Goal: Information Seeking & Learning: Learn about a topic

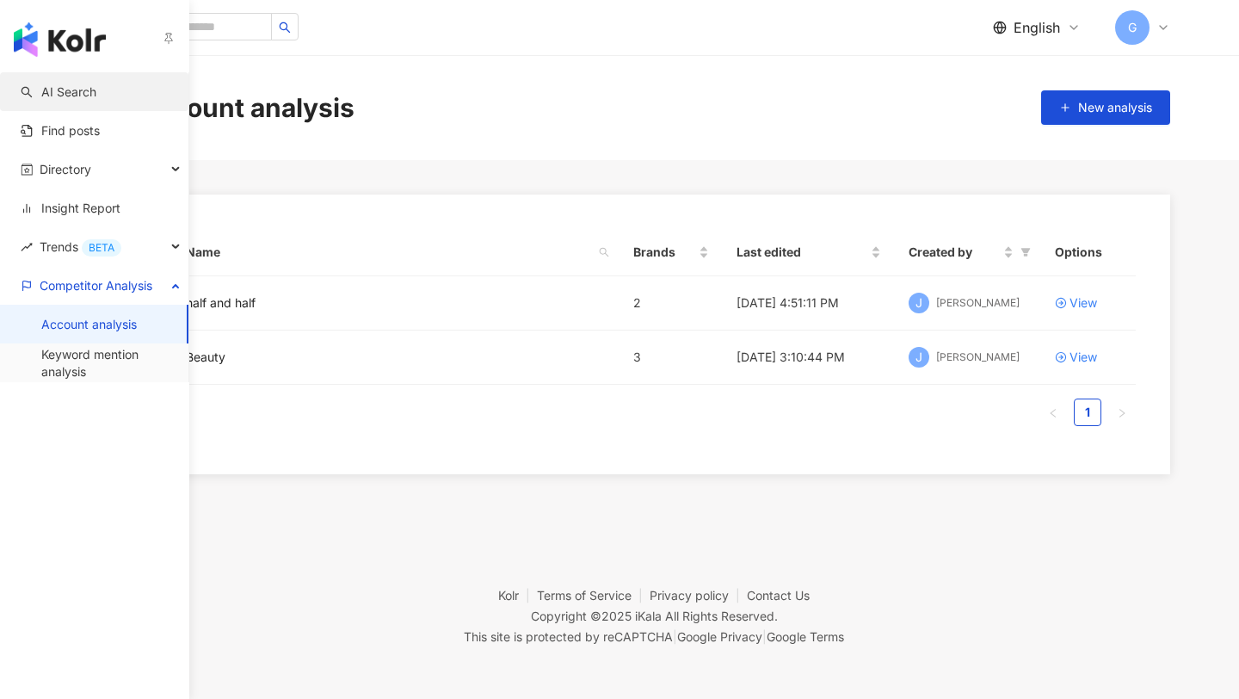
click at [50, 95] on link "AI Search" at bounding box center [59, 91] width 76 height 17
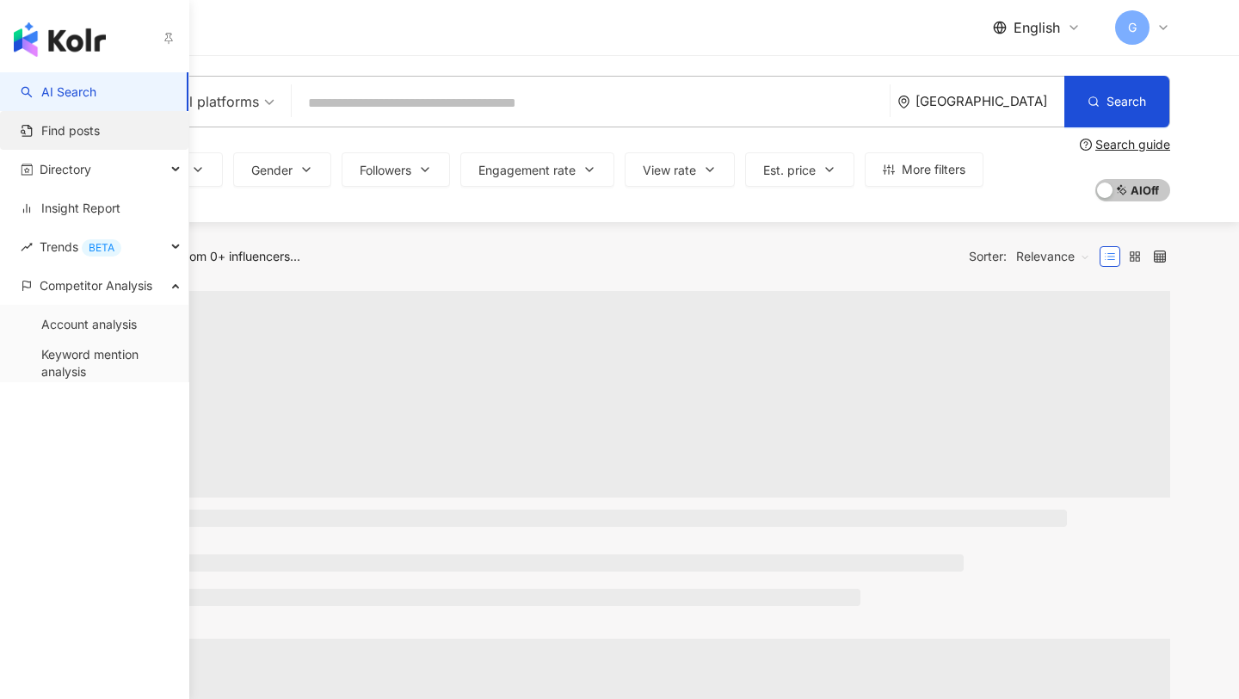
click at [58, 122] on link "Find posts" at bounding box center [60, 130] width 79 height 17
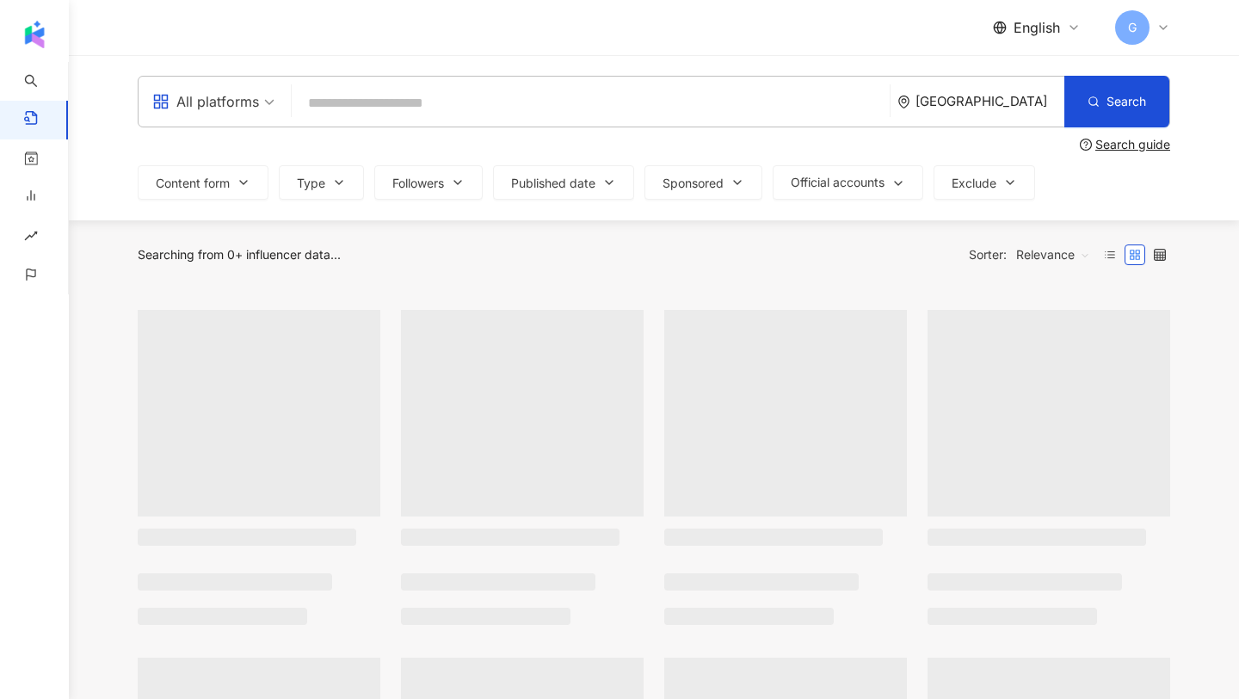
click at [411, 94] on input "search" at bounding box center [591, 102] width 584 height 37
type input "****"
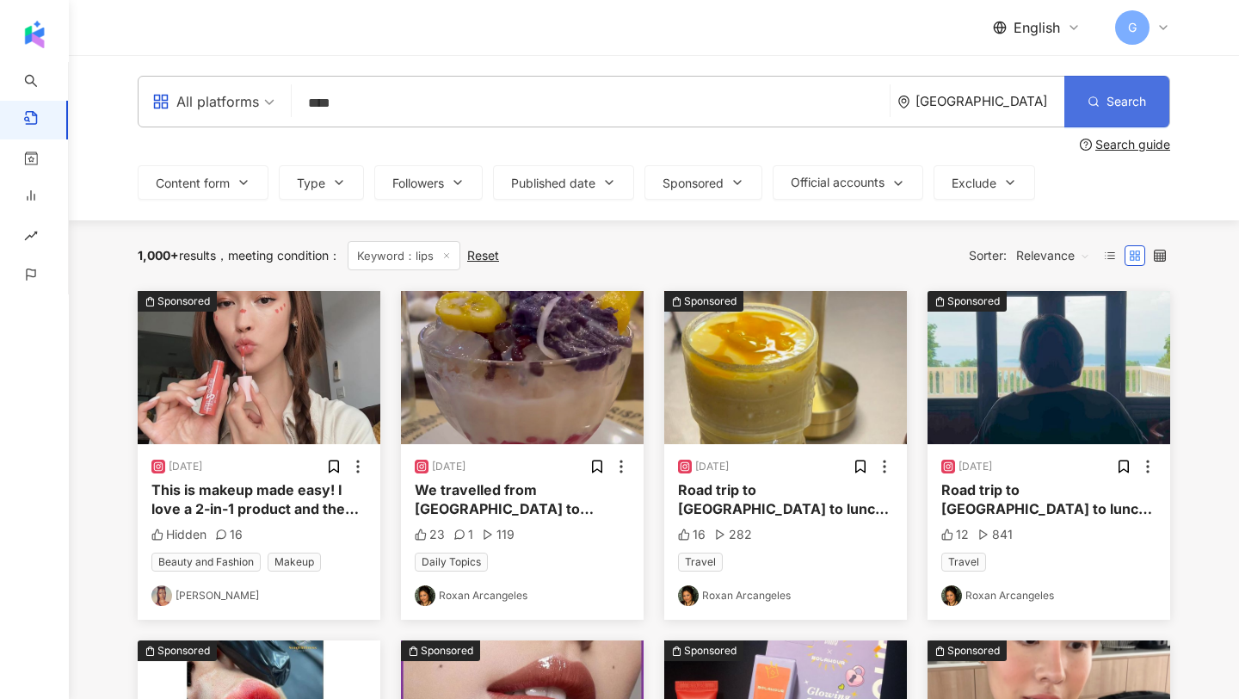
click at [1107, 107] on span "Search" at bounding box center [1127, 102] width 40 height 14
click at [1099, 103] on button "Search" at bounding box center [1117, 102] width 105 height 52
click at [1072, 107] on button "Search" at bounding box center [1117, 102] width 105 height 52
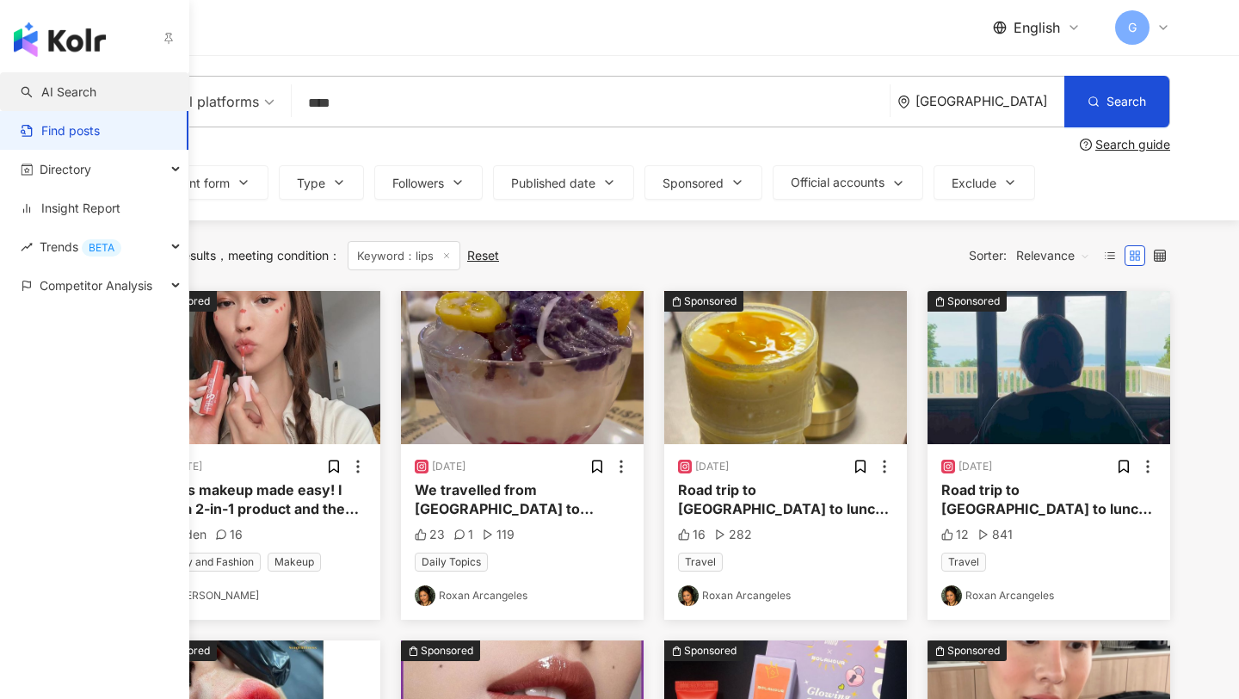
click at [66, 88] on link "AI Search" at bounding box center [59, 91] width 76 height 17
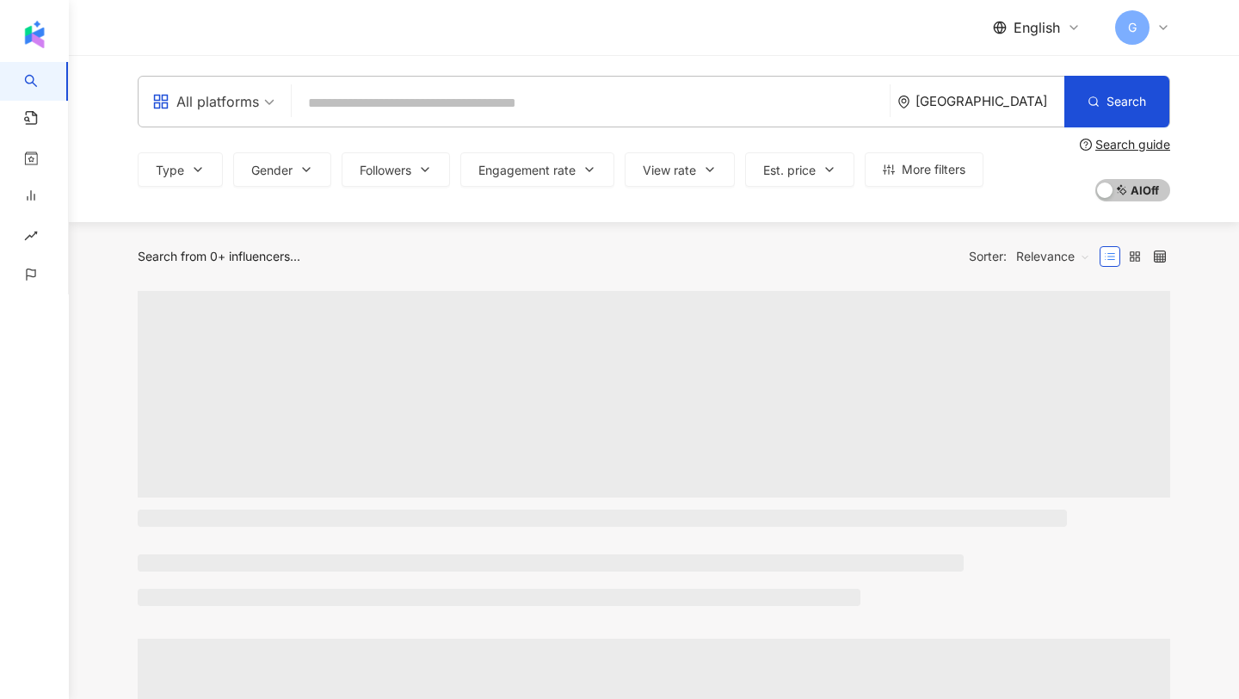
click at [670, 111] on input "search" at bounding box center [591, 103] width 584 height 33
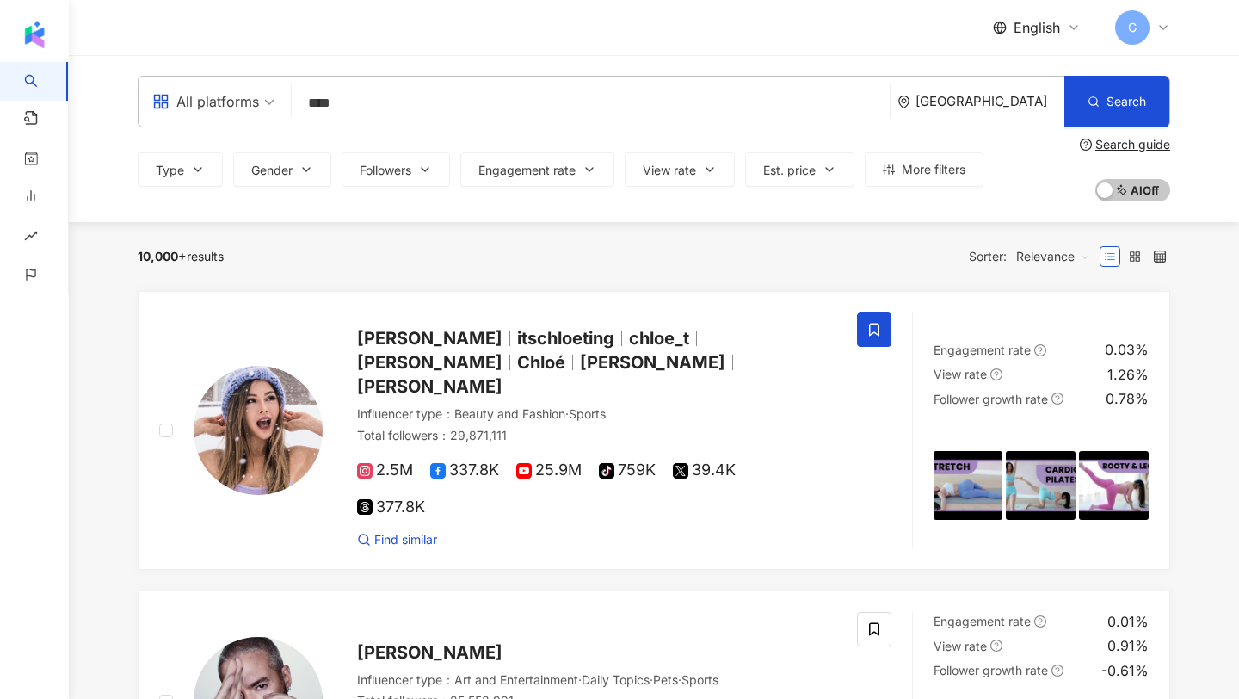
type input "****"
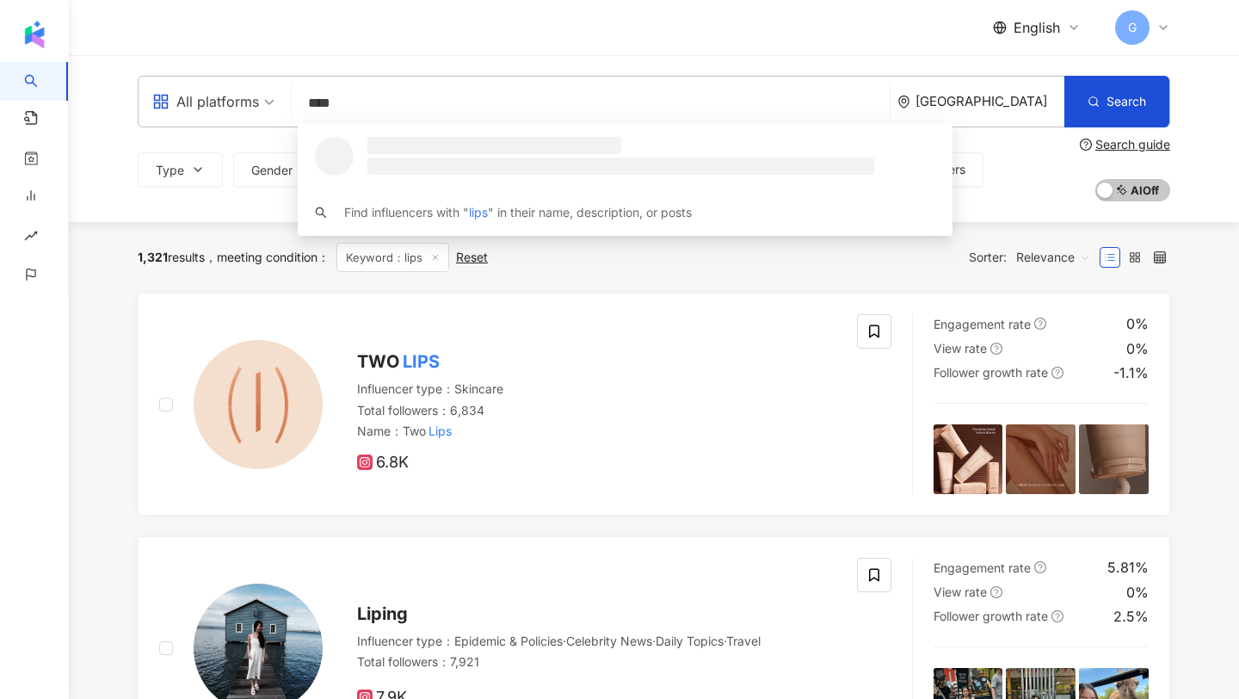
click at [1054, 264] on span "Relevance" at bounding box center [1053, 258] width 74 height 28
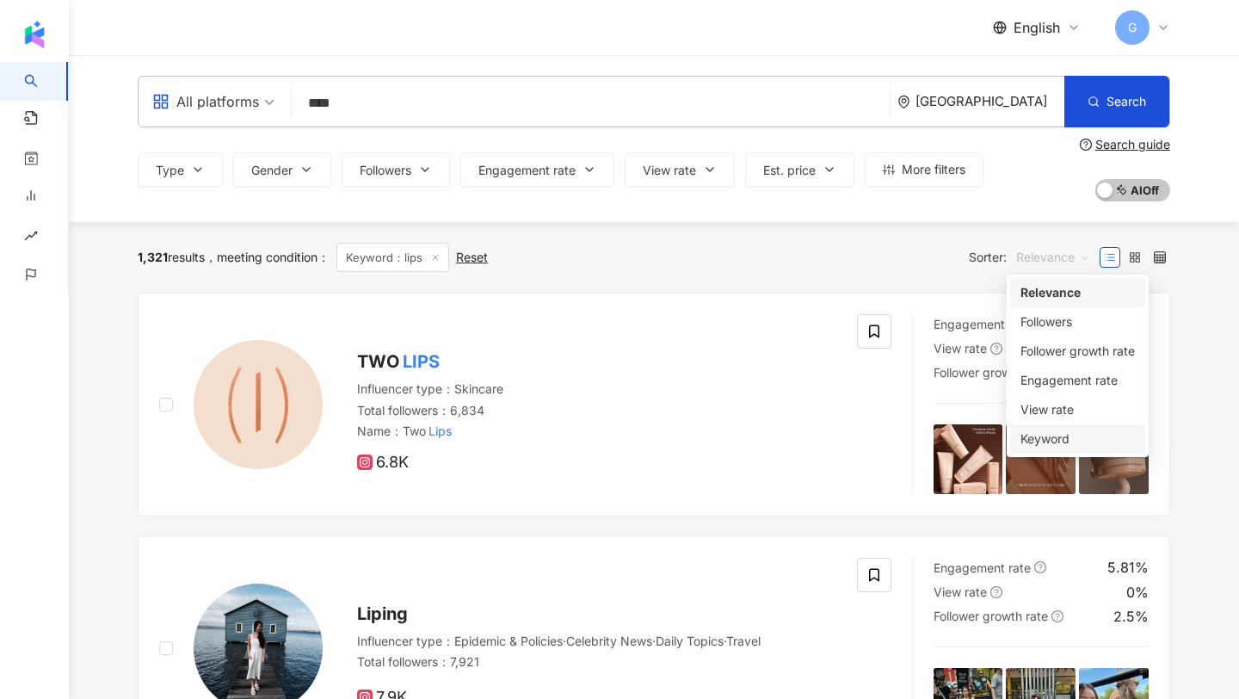
click at [1035, 431] on div "Keyword" at bounding box center [1078, 438] width 114 height 19
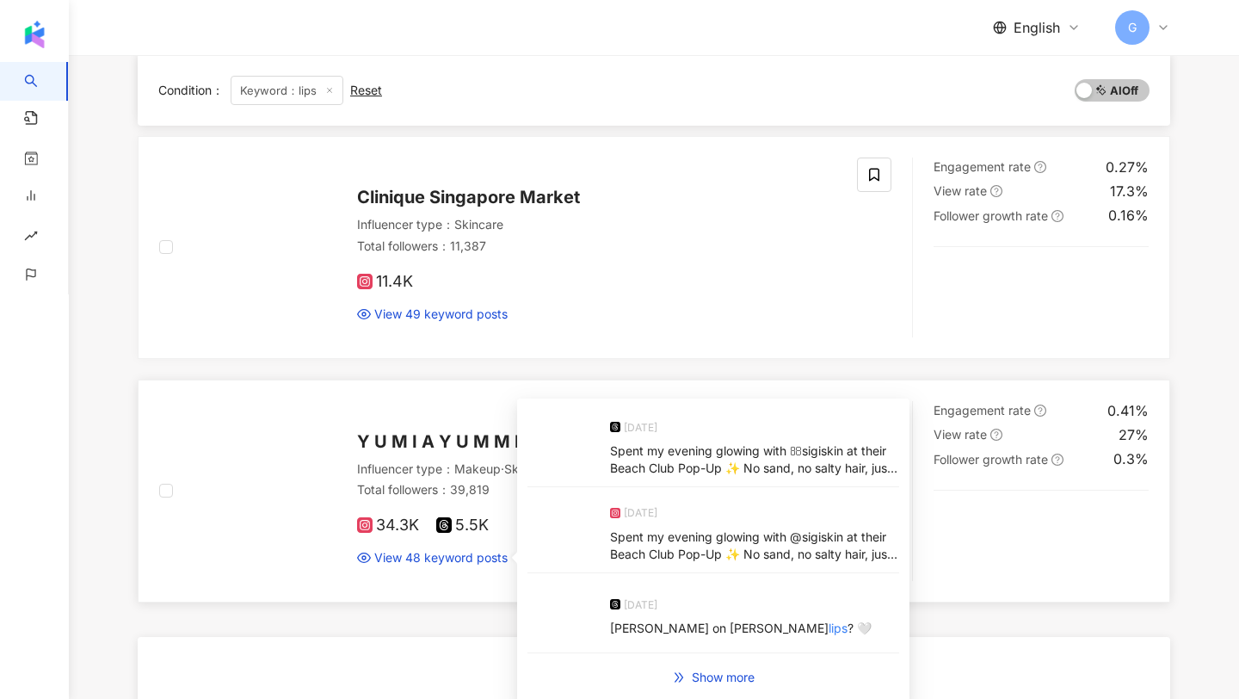
scroll to position [2794, 0]
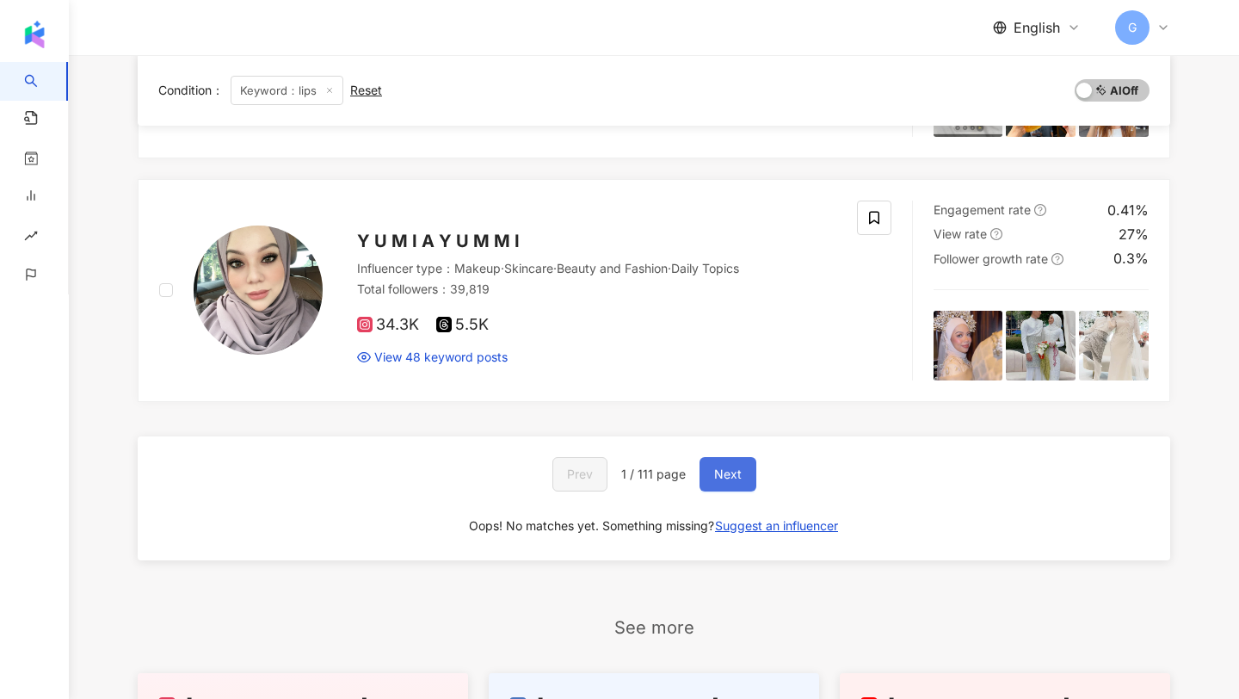
click at [736, 458] on button "Next" at bounding box center [728, 474] width 57 height 34
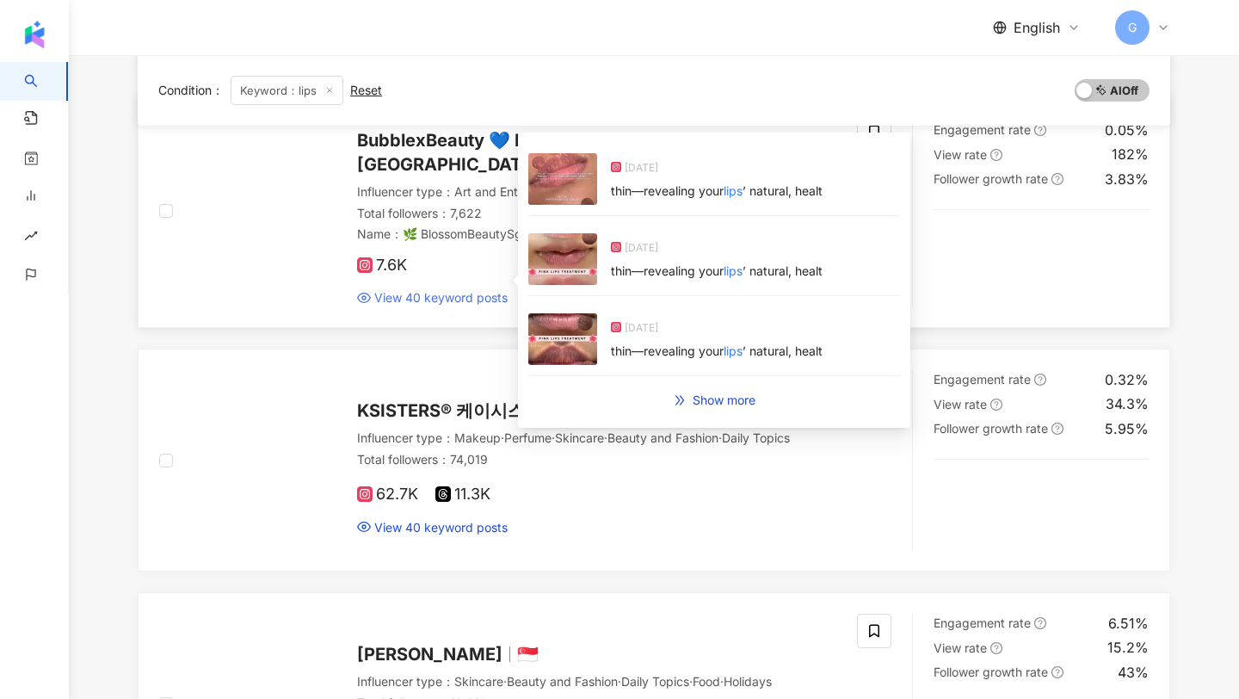
scroll to position [706, 0]
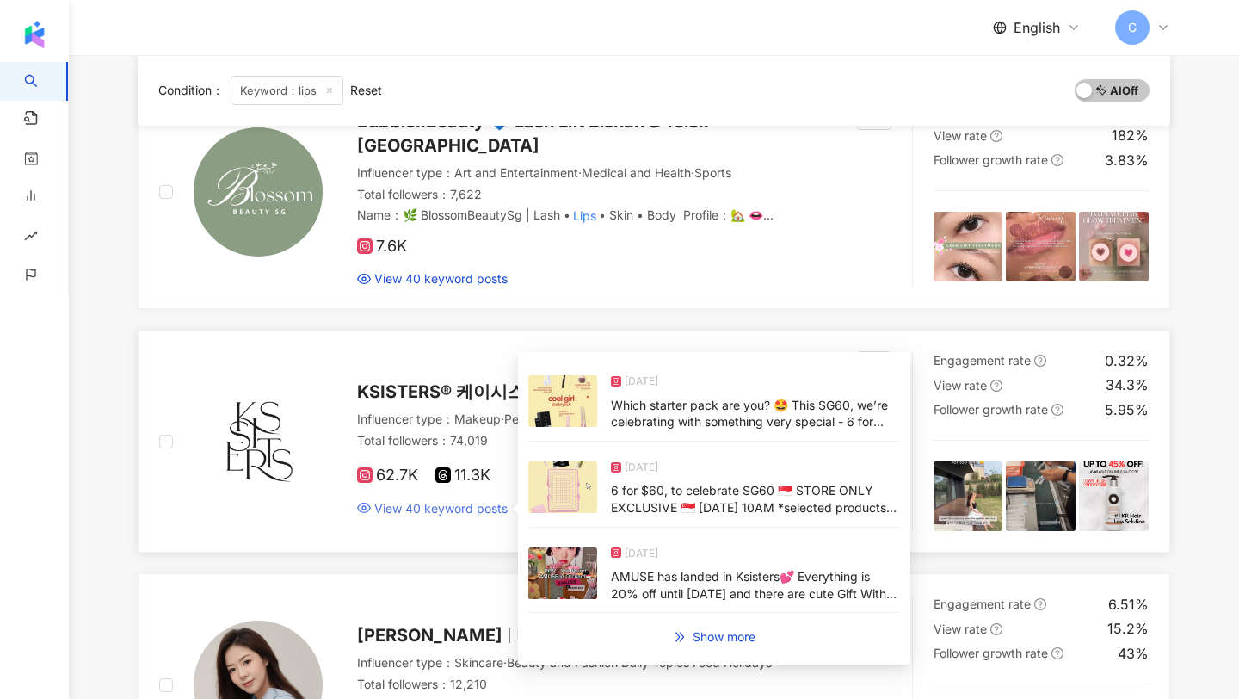
click at [425, 500] on span "View 40 keyword posts" at bounding box center [440, 508] width 133 height 17
click at [573, 397] on img at bounding box center [562, 401] width 69 height 52
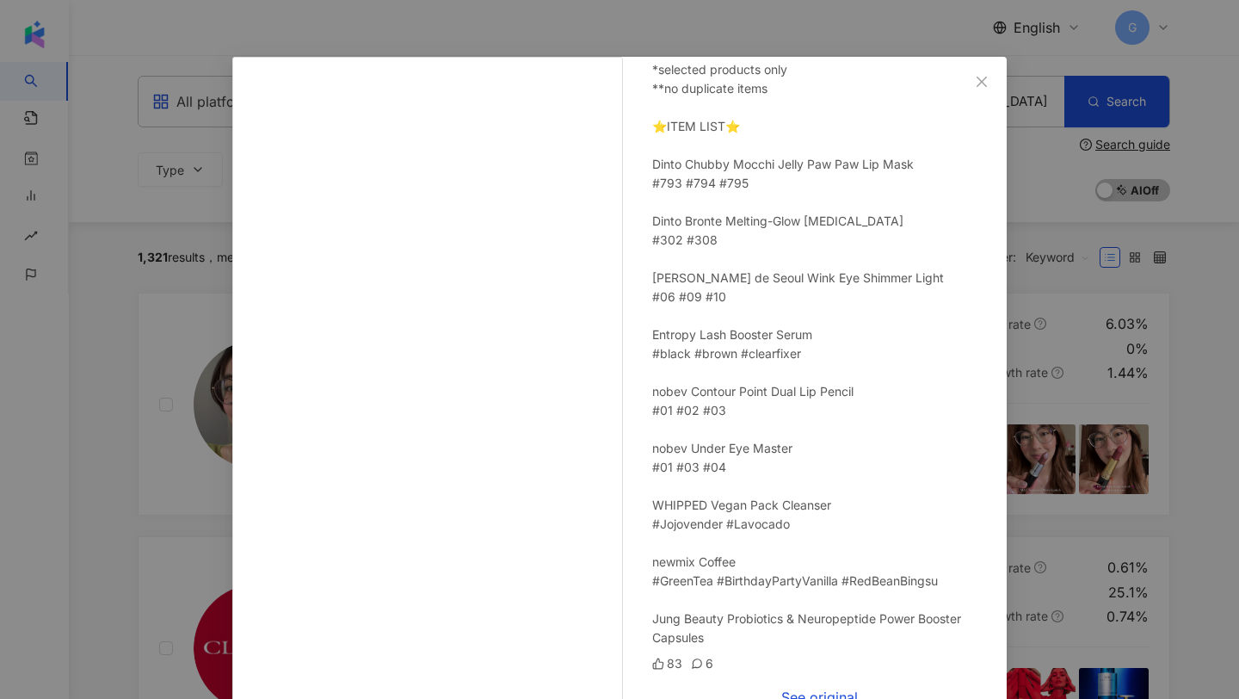
scroll to position [73, 0]
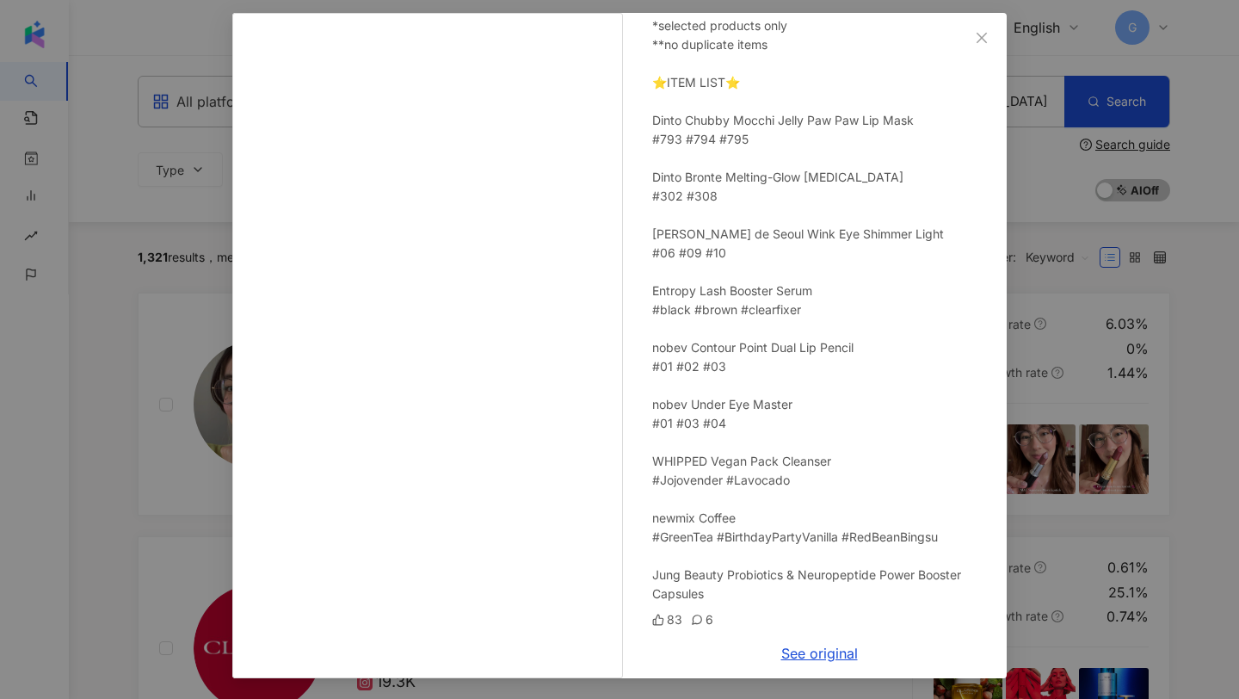
click at [1075, 398] on div "KSISTERS® 케이시스터즈 7/29/25 Which starter pack are you? 🤩 This SG60, we’re celebra…" at bounding box center [619, 349] width 1239 height 699
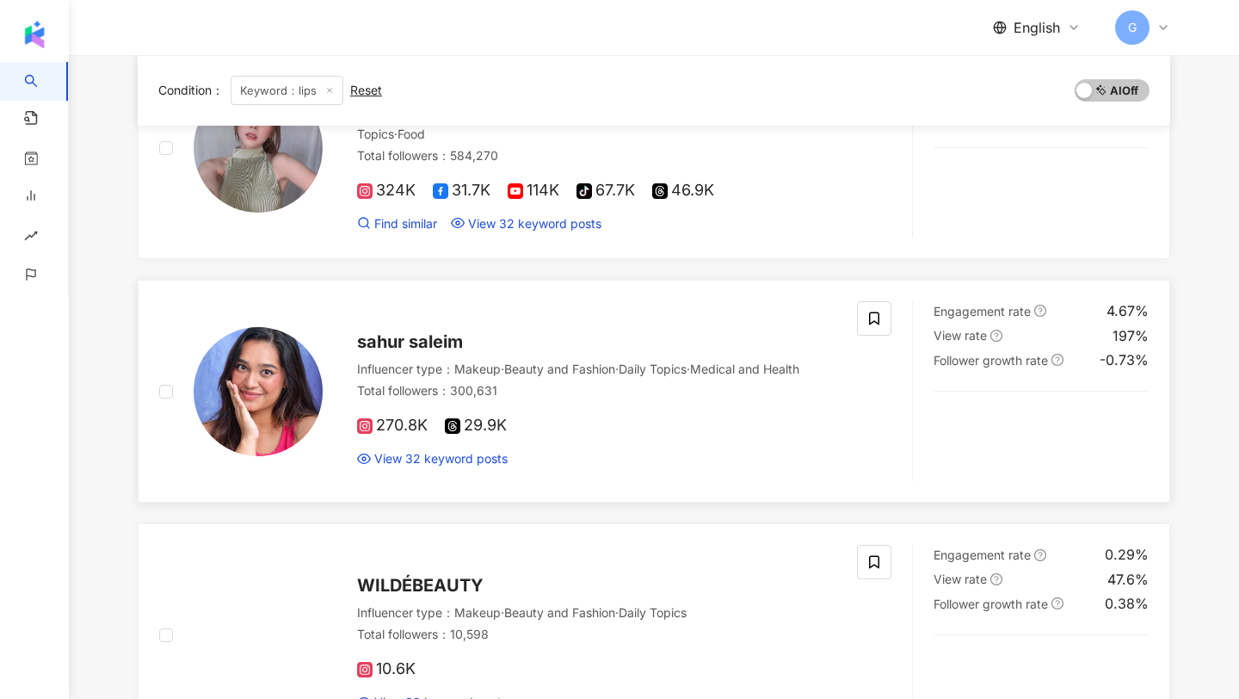
scroll to position [2649, 0]
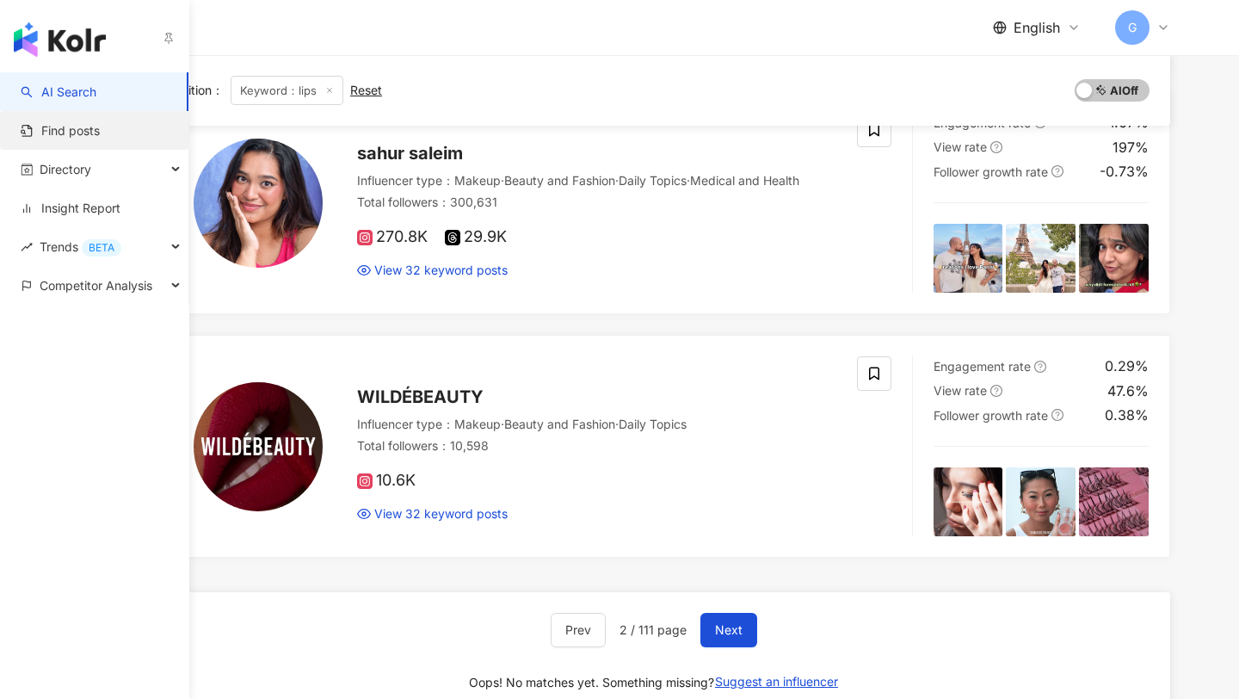
click at [81, 125] on link "Find posts" at bounding box center [60, 130] width 79 height 17
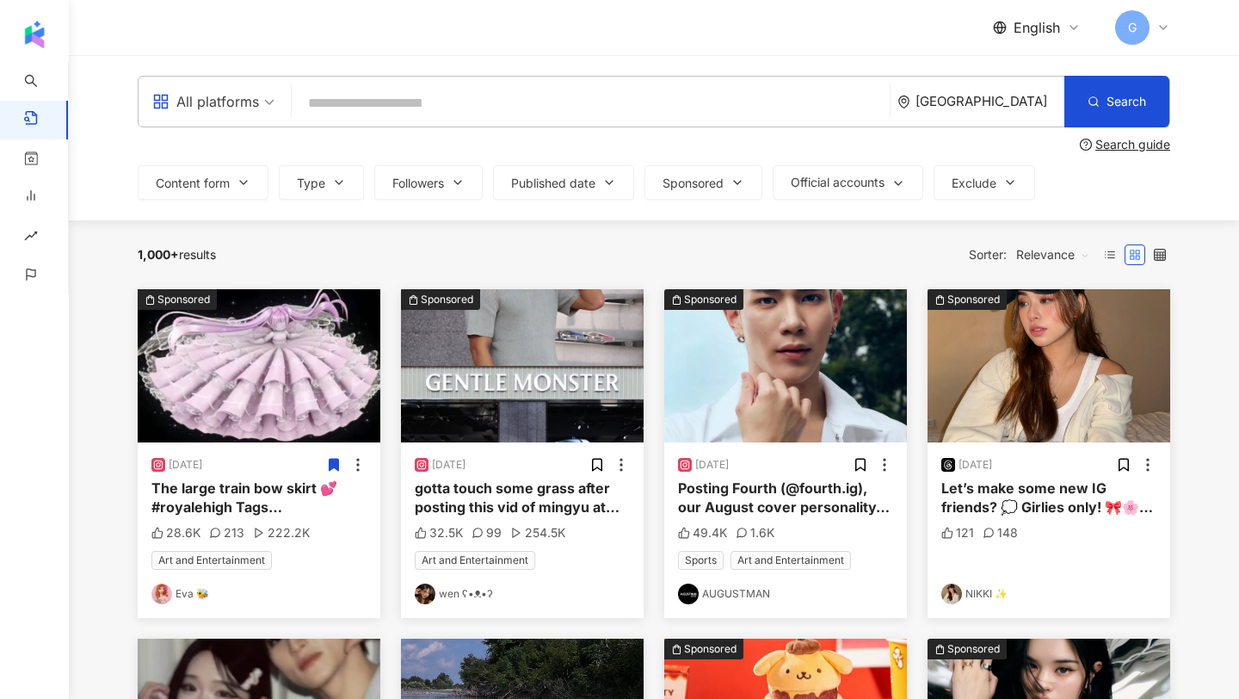
click at [405, 102] on input "search" at bounding box center [591, 102] width 584 height 37
type input "****"
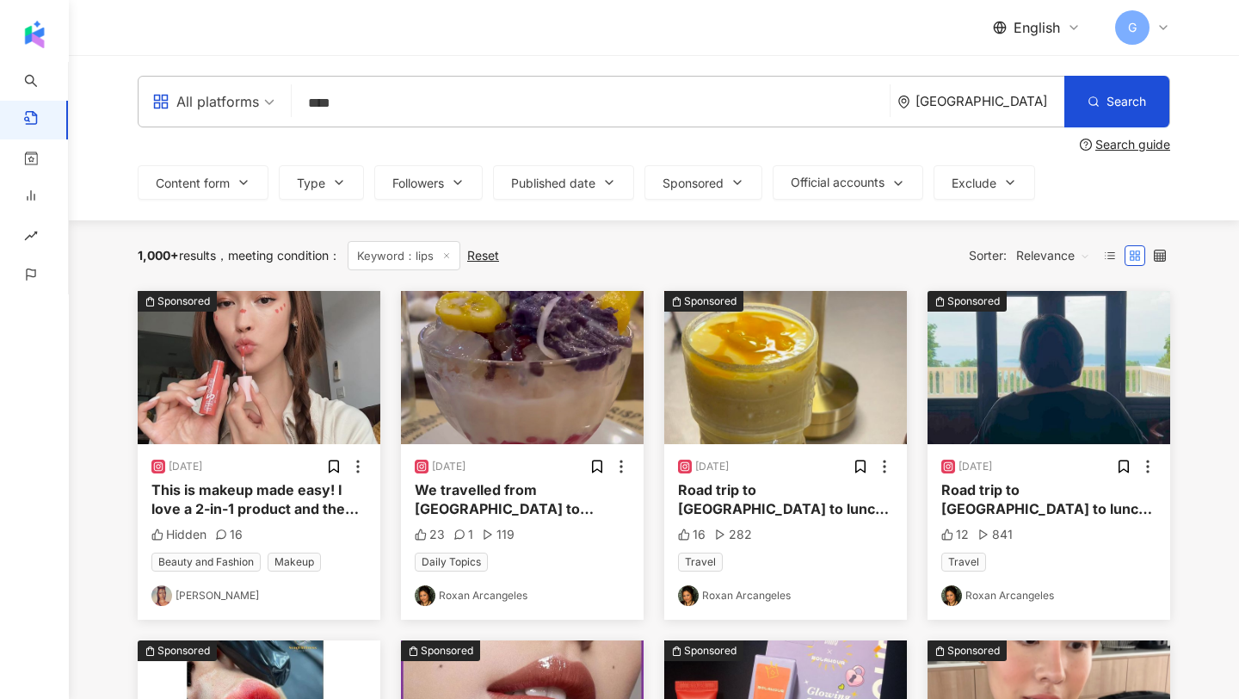
click at [1067, 251] on span "Relevance" at bounding box center [1053, 256] width 74 height 28
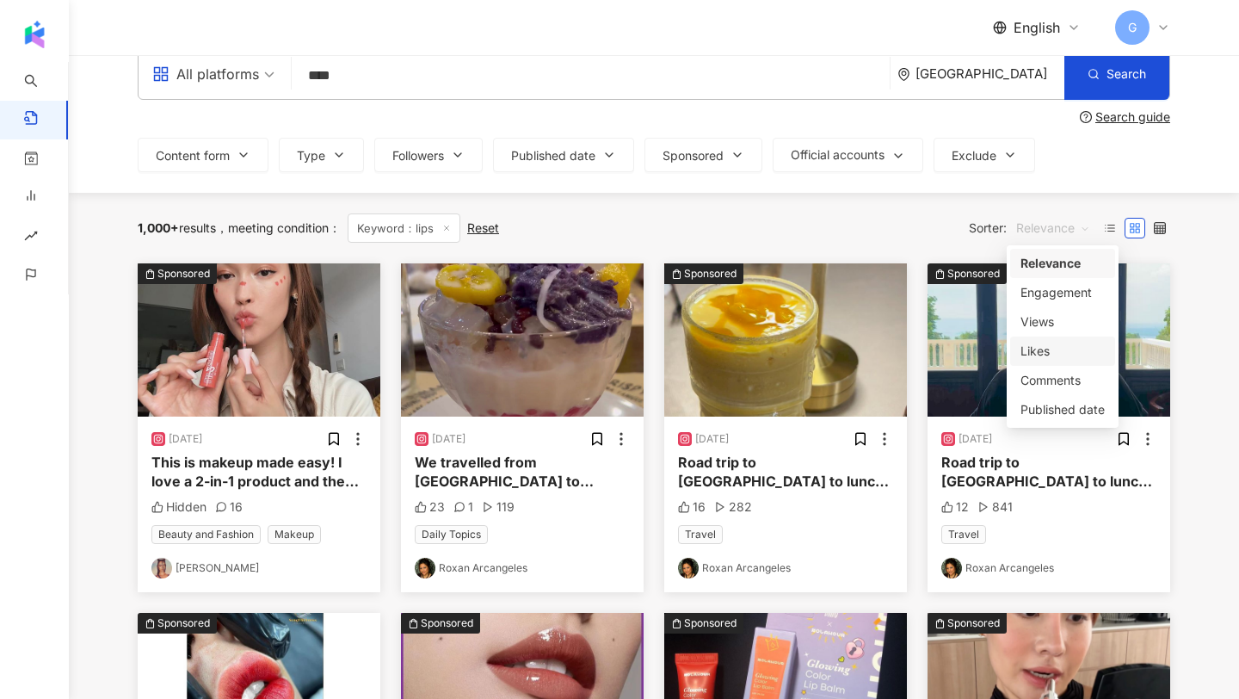
scroll to position [33, 0]
